Goal: Register for event/course

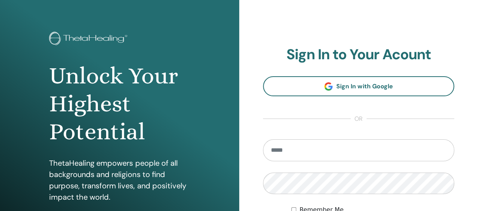
scroll to position [38, 0]
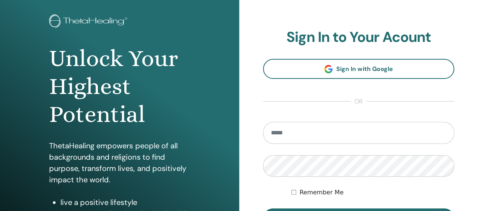
click at [321, 132] on input "email" at bounding box center [358, 133] width 191 height 22
type input "**********"
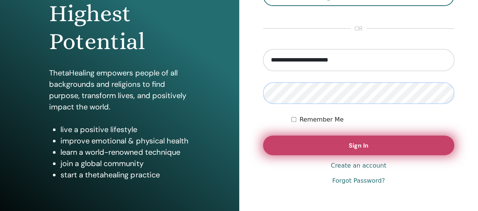
scroll to position [113, 0]
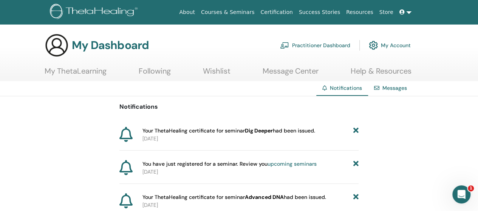
click at [300, 75] on link "Message Center" at bounding box center [290, 73] width 56 height 15
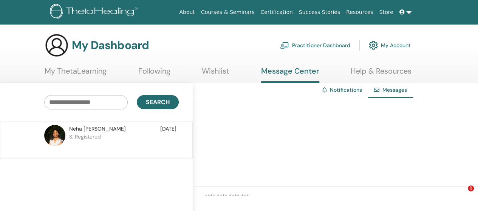
click at [85, 129] on span "Neha Kamboj" at bounding box center [97, 129] width 57 height 8
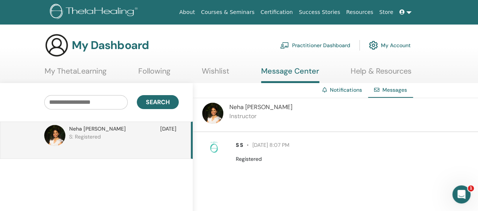
click at [239, 107] on span "Neha Kamboj" at bounding box center [260, 107] width 63 height 8
click at [216, 114] on img at bounding box center [212, 113] width 21 height 21
click at [57, 130] on img at bounding box center [54, 135] width 21 height 21
click at [86, 68] on link "My ThetaLearning" at bounding box center [76, 73] width 62 height 15
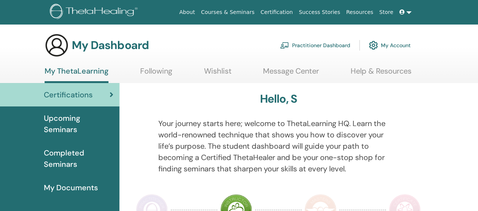
click at [157, 74] on link "Following" at bounding box center [156, 73] width 32 height 15
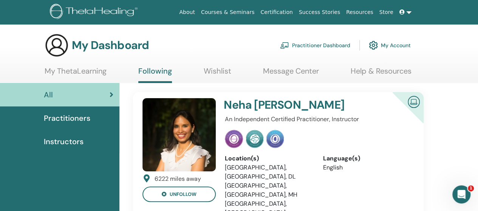
click at [222, 70] on link "Wishlist" at bounding box center [218, 73] width 28 height 15
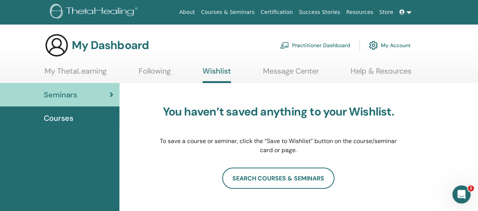
click at [301, 76] on link "Message Center" at bounding box center [291, 73] width 56 height 15
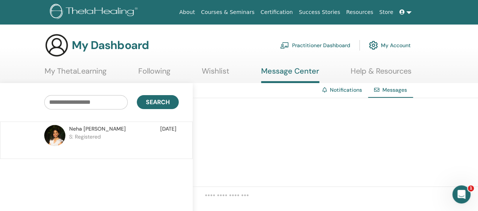
click at [334, 47] on link "Practitioner Dashboard" at bounding box center [315, 45] width 70 height 17
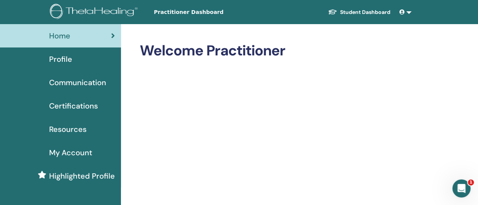
click at [408, 13] on link at bounding box center [405, 12] width 18 height 14
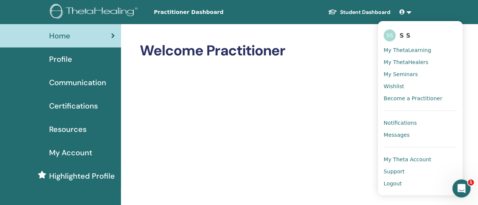
click at [405, 52] on span "My ThetaLearning" at bounding box center [407, 50] width 48 height 7
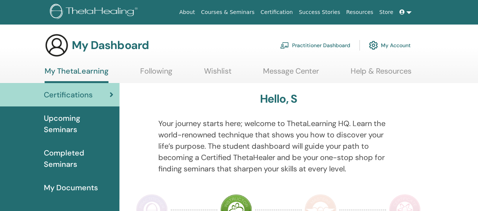
click at [78, 123] on span "Upcoming Seminars" at bounding box center [78, 124] width 69 height 23
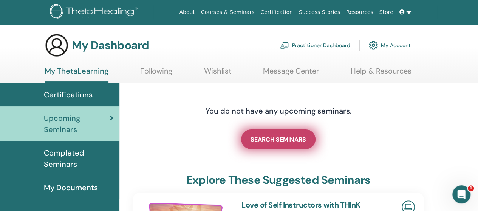
click at [276, 138] on span "SEARCH SEMINARS" at bounding box center [278, 140] width 56 height 8
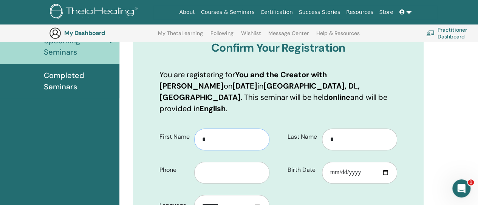
click at [232, 129] on input "*" at bounding box center [231, 140] width 75 height 22
type input "*****"
click at [348, 140] on div "Last Name * Birth Date" at bounding box center [340, 157] width 124 height 66
click at [345, 130] on input "*" at bounding box center [359, 140] width 75 height 22
type input "**********"
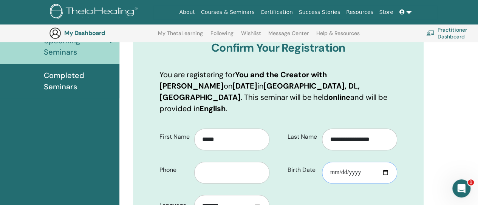
type input "**********"
click at [230, 163] on input "text" at bounding box center [231, 173] width 75 height 22
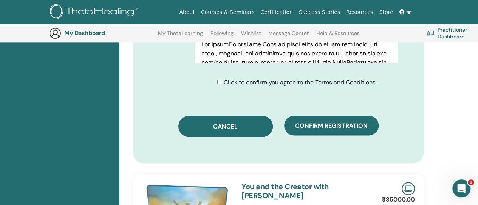
scroll to position [452, 0]
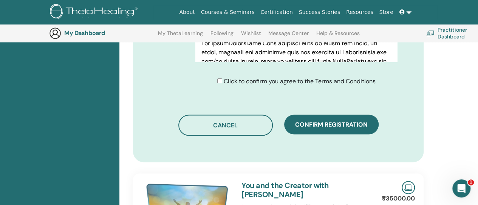
type input "**********"
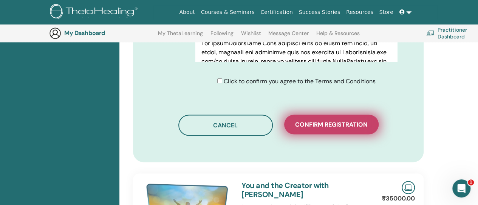
click at [353, 117] on button "Confirm registration" at bounding box center [331, 125] width 94 height 20
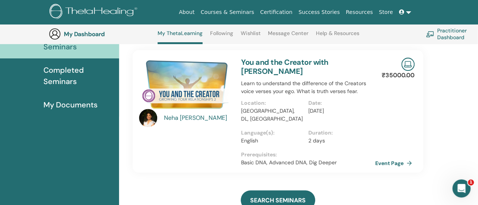
scroll to position [103, 0]
click at [397, 158] on link "Event Page" at bounding box center [397, 163] width 40 height 11
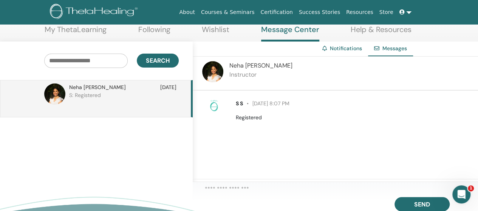
scroll to position [50, 0]
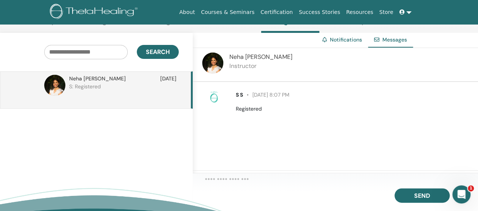
click at [250, 102] on div "S S [DATE] 8:07 PM Registered" at bounding box center [352, 102] width 245 height 22
click at [251, 111] on p "Registered" at bounding box center [352, 109] width 233 height 8
click at [253, 176] on textarea at bounding box center [341, 181] width 273 height 11
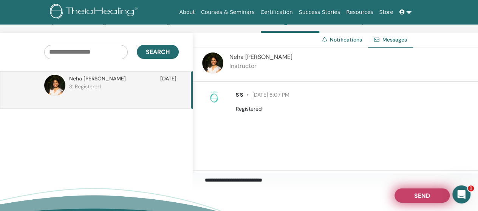
type textarea "**********"
click at [419, 197] on span "Send" at bounding box center [422, 194] width 16 height 5
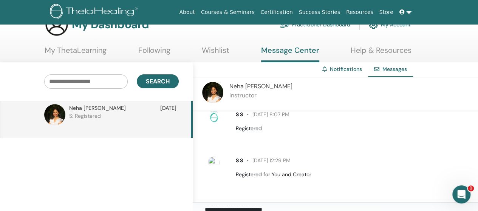
scroll to position [19, 0]
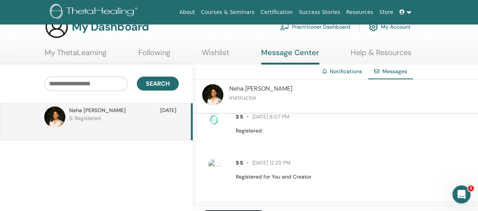
click at [76, 55] on link "My ThetaLearning" at bounding box center [76, 55] width 62 height 15
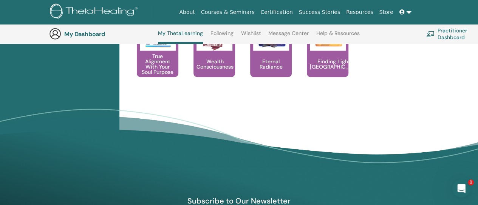
scroll to position [934, 0]
